Goal: Find specific page/section: Find specific page/section

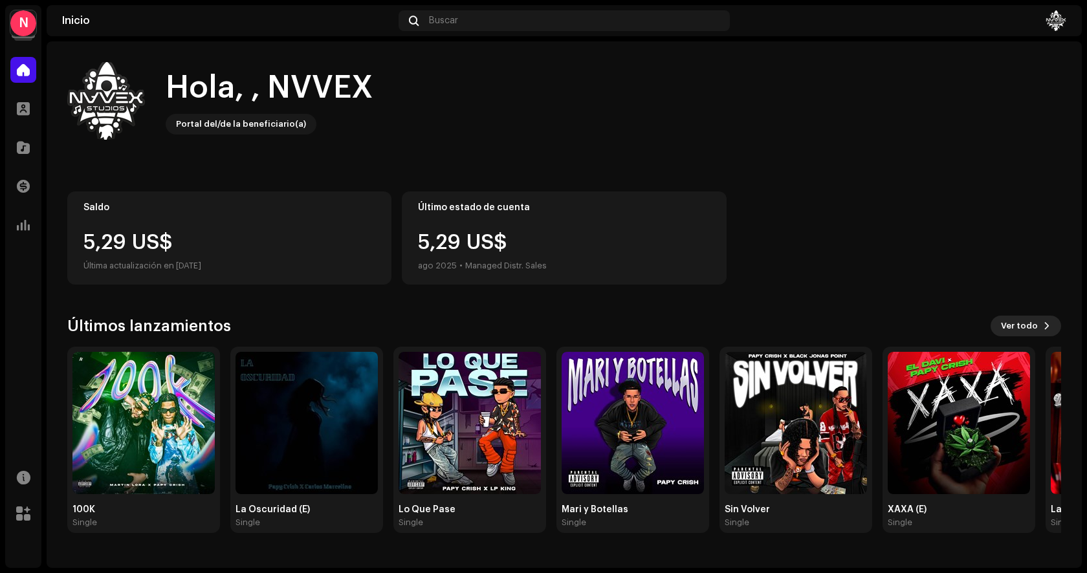
click at [1016, 324] on span "Ver todo" at bounding box center [1019, 326] width 37 height 26
click at [1037, 324] on span "Ver todo" at bounding box center [1019, 326] width 37 height 26
click at [1012, 324] on span "Ver todo" at bounding box center [1019, 326] width 37 height 26
click at [25, 107] on span at bounding box center [23, 109] width 13 height 10
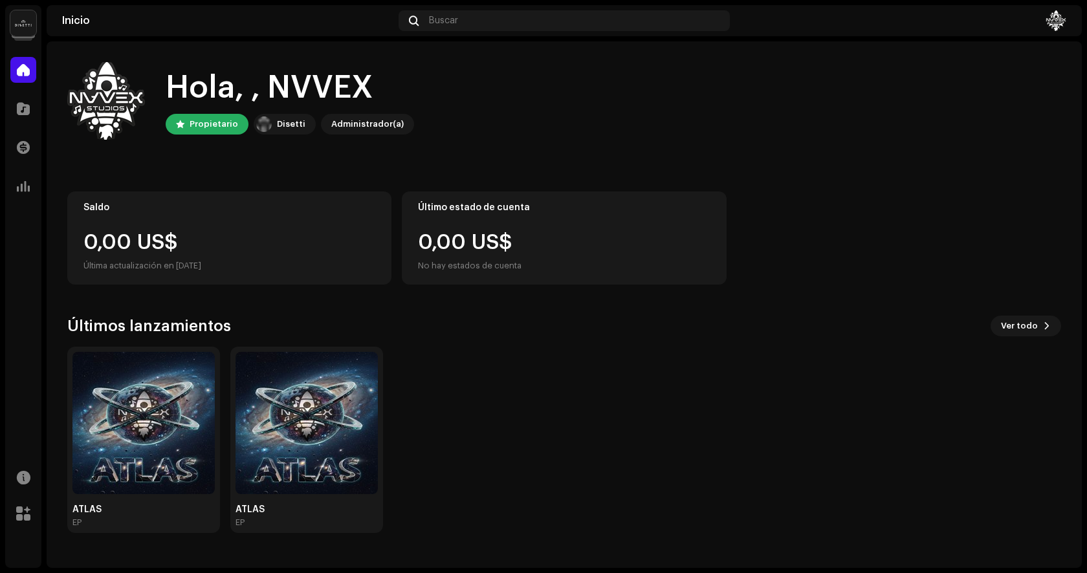
click at [30, 32] on img at bounding box center [23, 23] width 26 height 26
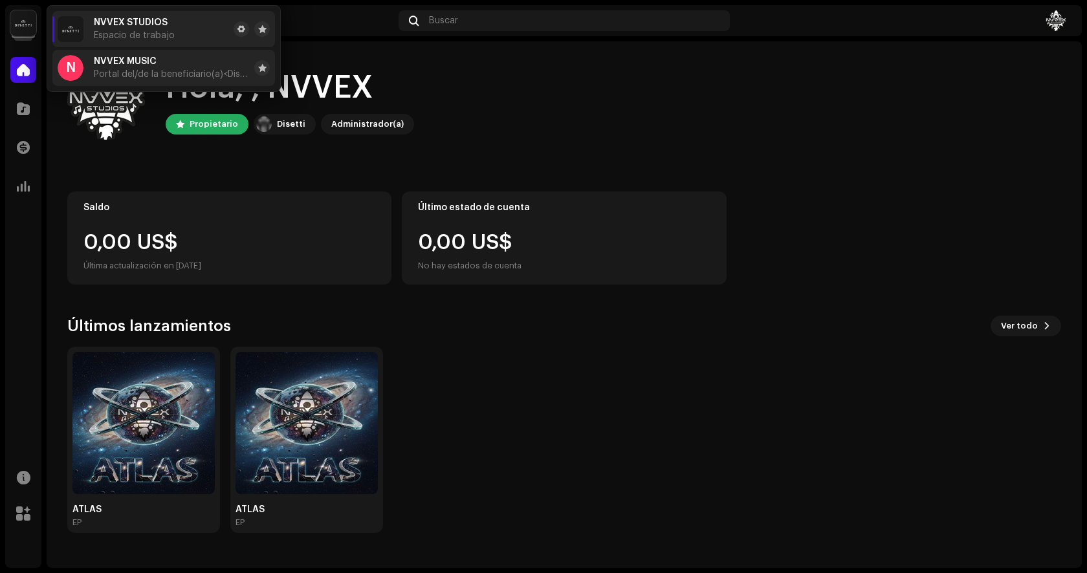
click at [152, 70] on span "Portal del/de la beneficiario(a) <[PERSON_NAME]>" at bounding box center [171, 74] width 155 height 10
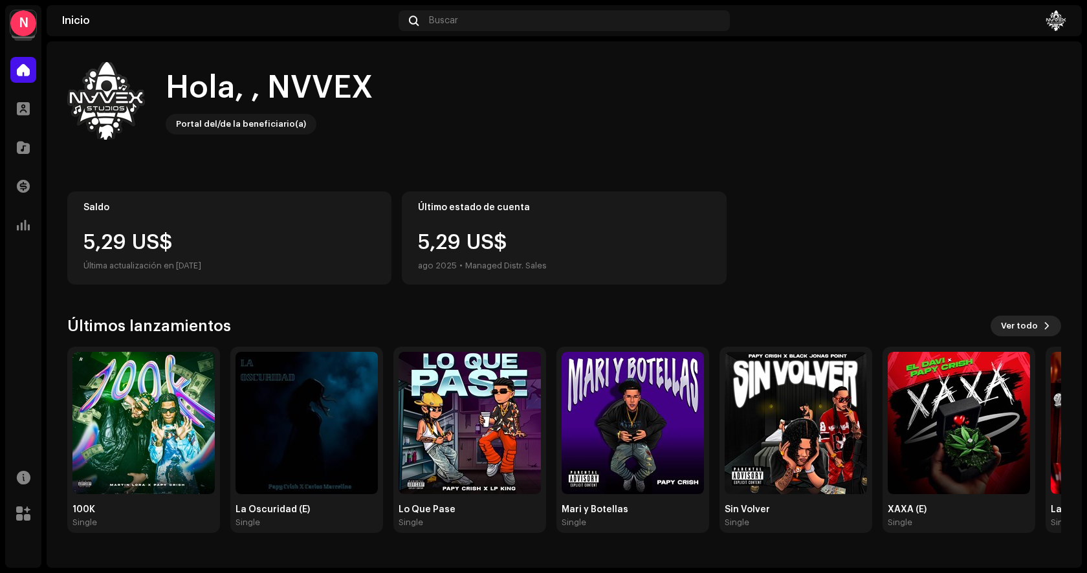
click at [1033, 328] on span "Ver todo" at bounding box center [1019, 326] width 37 height 26
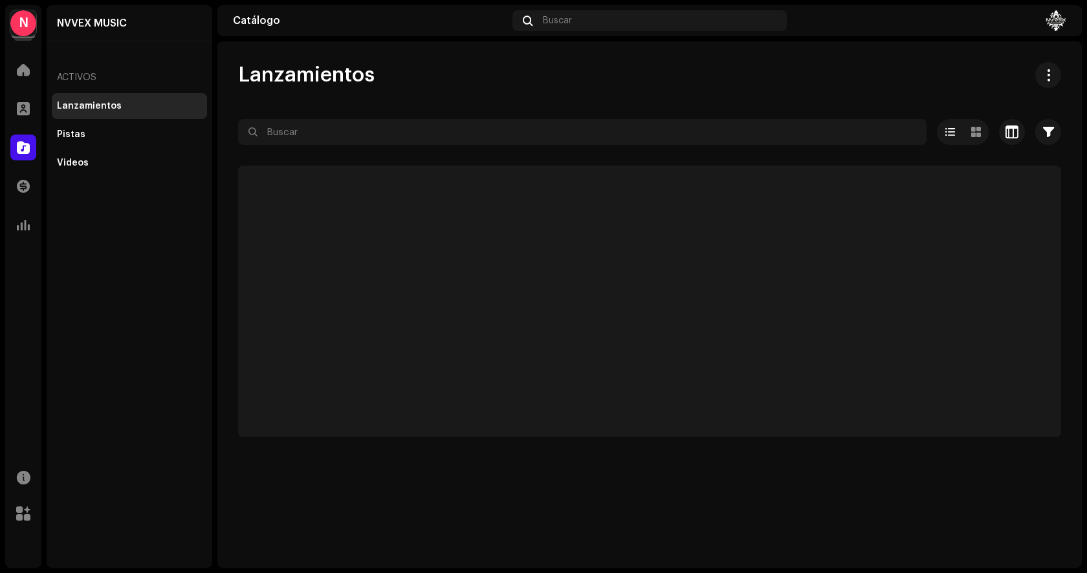
click at [686, 422] on p-skeleton at bounding box center [649, 302] width 823 height 272
